Goal: Check status: Check status

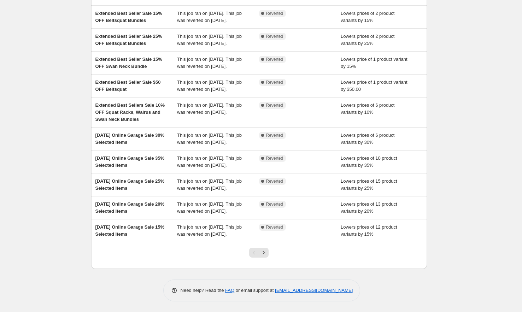
scroll to position [123, 0]
click at [271, 253] on div at bounding box center [259, 255] width 29 height 27
click at [269, 253] on button "Next" at bounding box center [264, 253] width 10 height 10
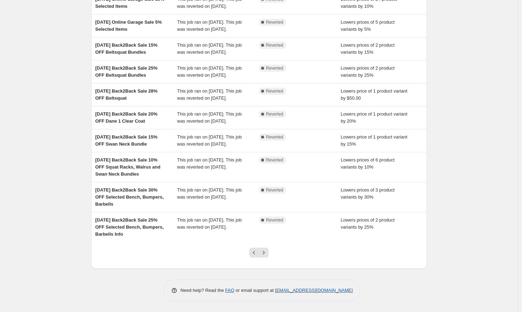
click at [269, 253] on button "Next" at bounding box center [264, 253] width 10 height 10
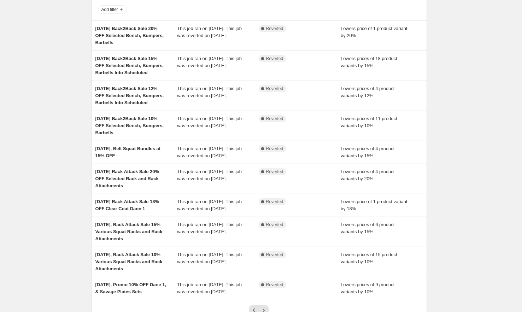
scroll to position [137, 0]
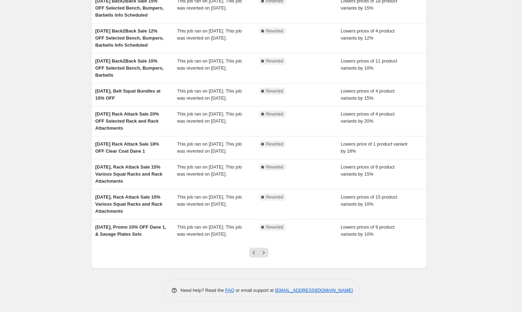
click at [269, 253] on button "Next" at bounding box center [264, 253] width 10 height 10
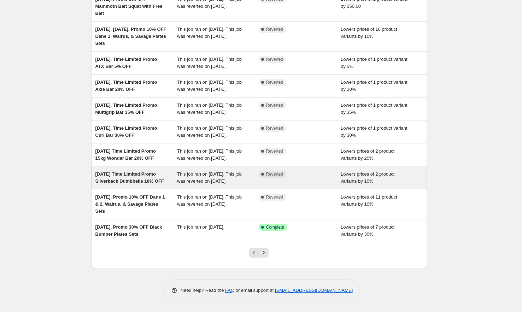
scroll to position [116, 0]
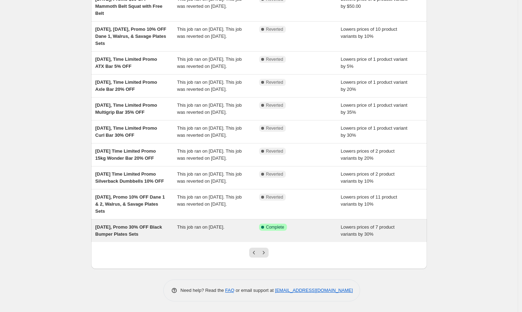
click at [205, 229] on span "This job ran on [DATE]." at bounding box center [200, 226] width 47 height 5
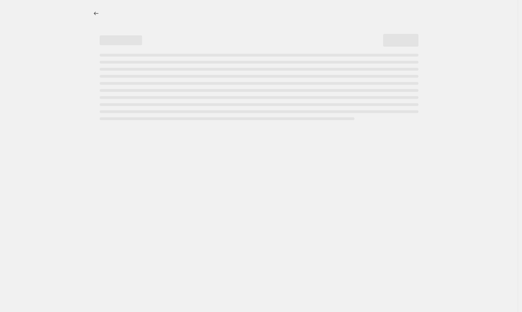
select select "percentage"
